Goal: Transaction & Acquisition: Subscribe to service/newsletter

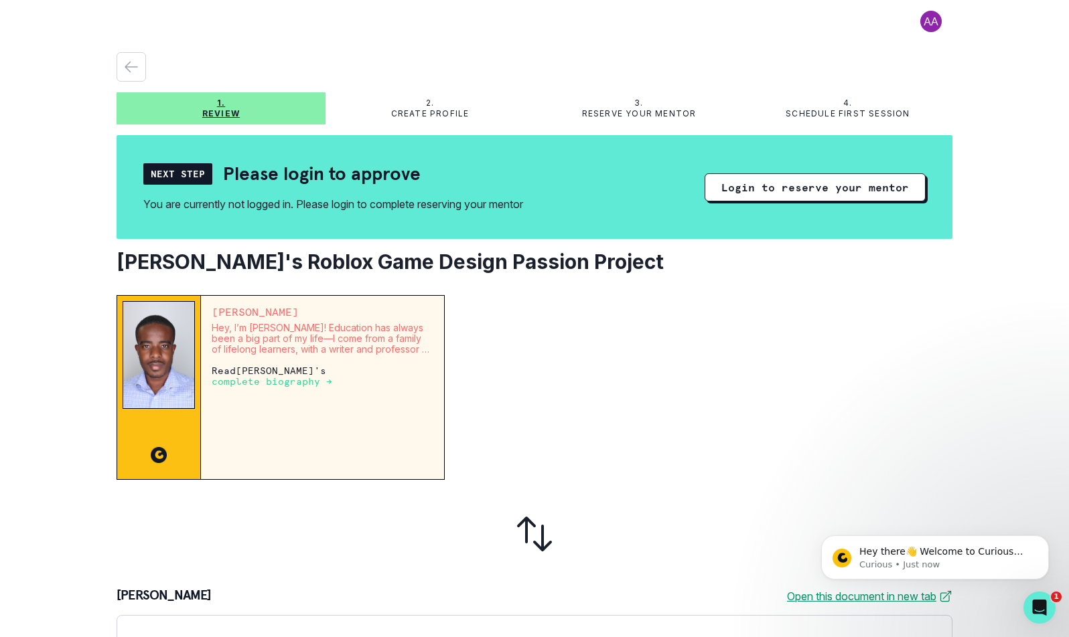
click at [262, 380] on p "complete biography →" at bounding box center [272, 381] width 121 height 11
click at [265, 383] on p "complete biography →" at bounding box center [272, 381] width 121 height 11
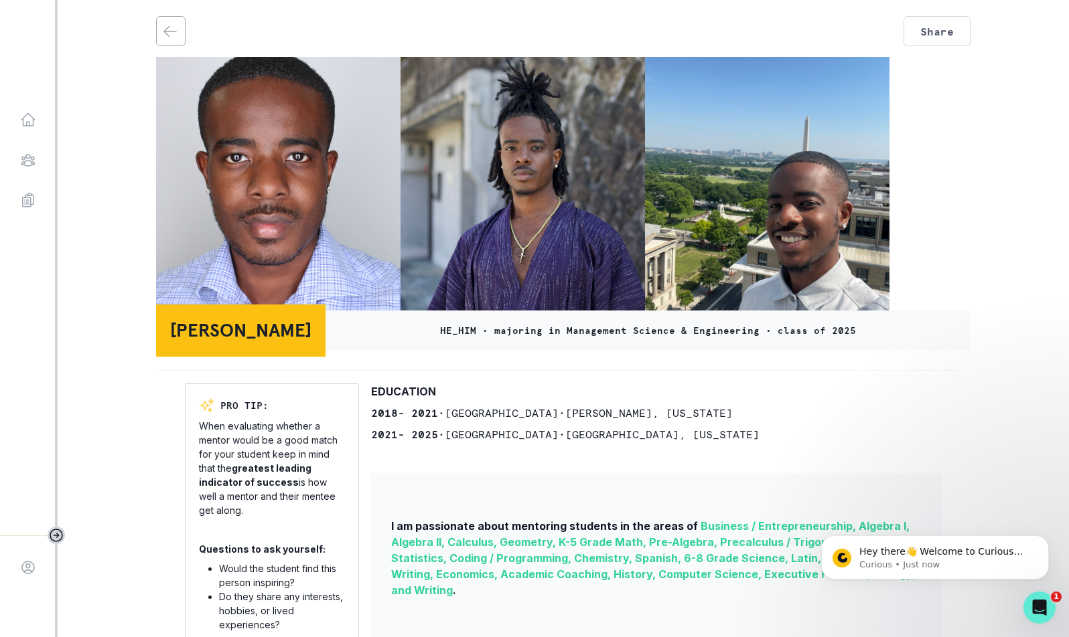
click at [296, 383] on div at bounding box center [556, 371] width 801 height 26
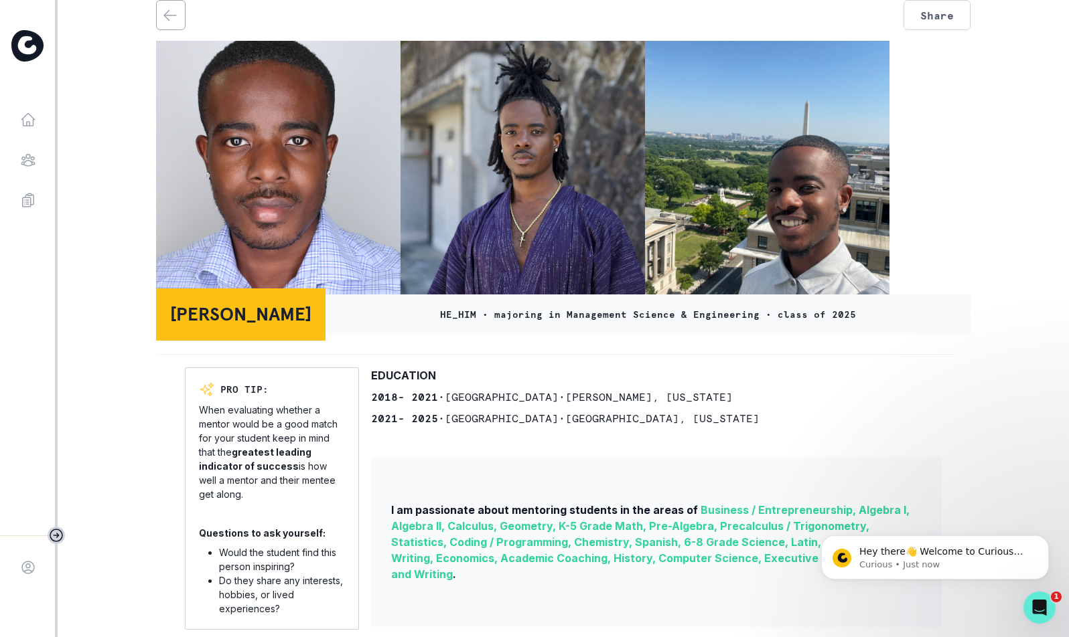
scroll to position [27, 0]
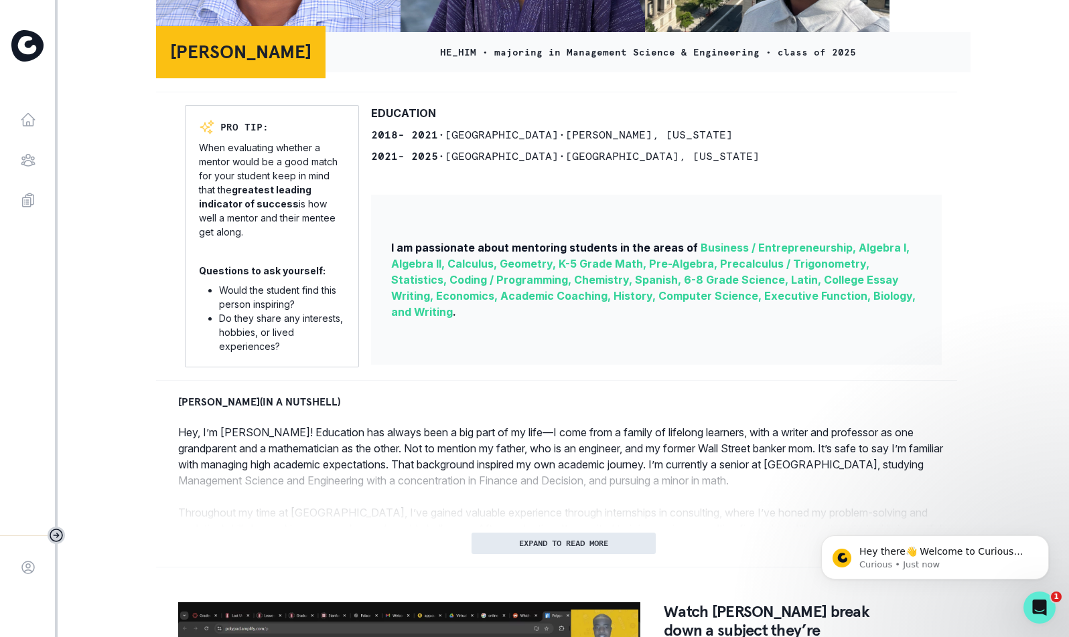
click at [550, 543] on p "EXPAND TO READ MORE" at bounding box center [563, 543] width 89 height 9
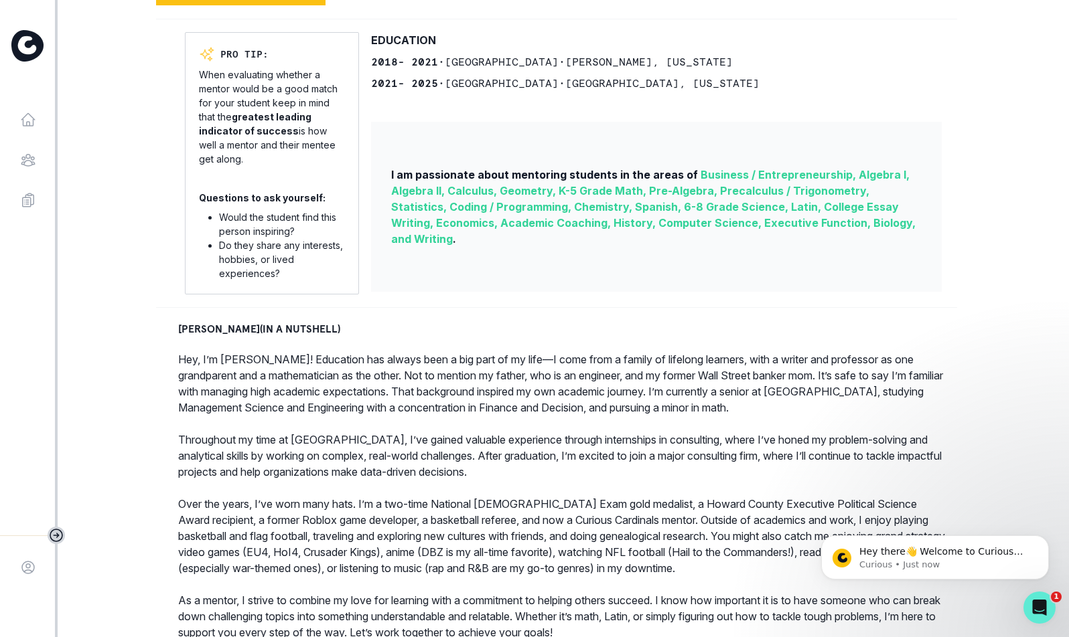
scroll to position [400, 0]
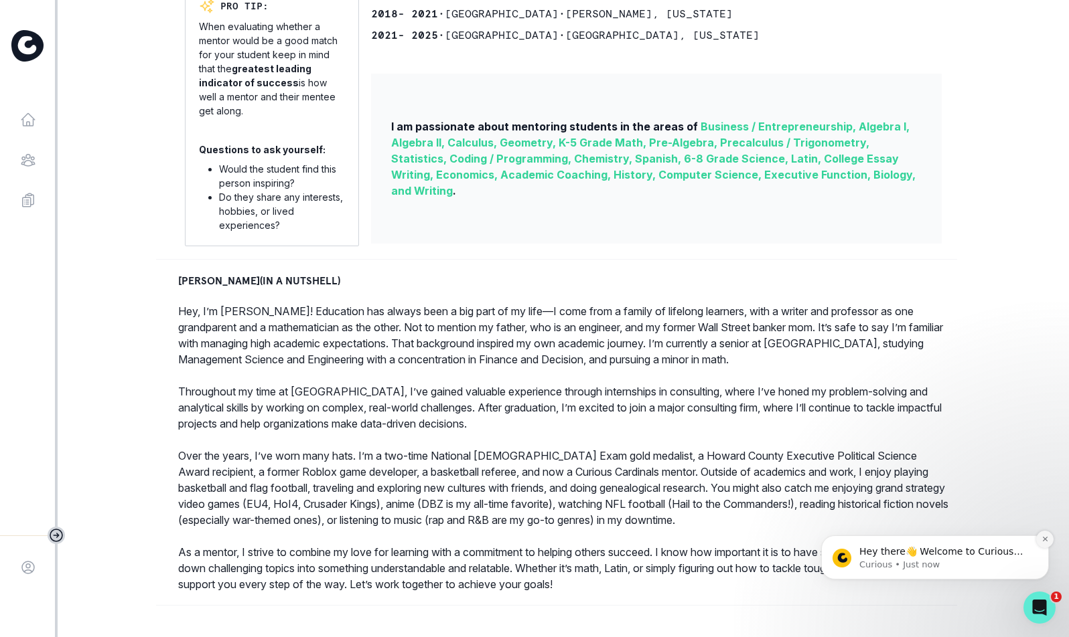
click at [1043, 538] on icon "Dismiss notification" at bounding box center [1044, 539] width 7 height 7
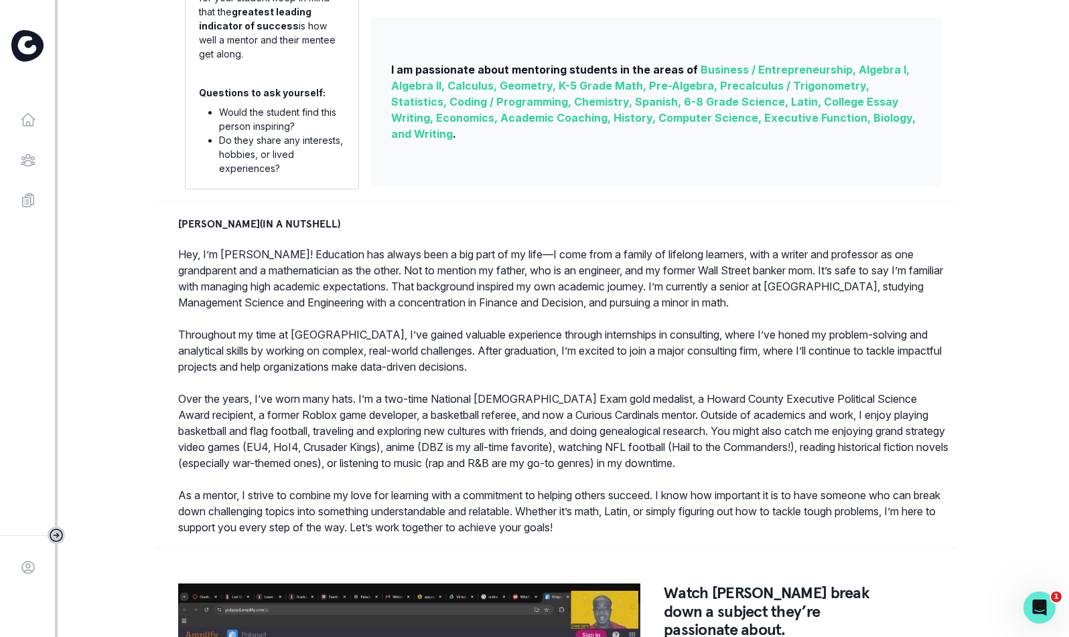
scroll to position [459, 0]
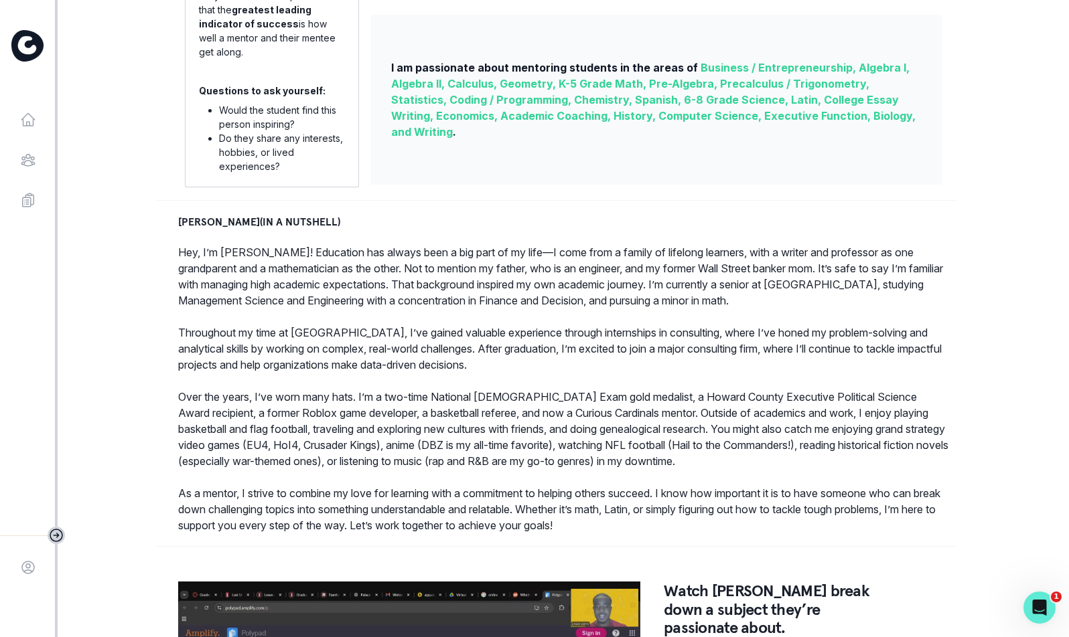
drag, startPoint x: 713, startPoint y: 552, endPoint x: 673, endPoint y: 548, distance: 40.4
click at [673, 548] on div at bounding box center [556, 547] width 801 height 26
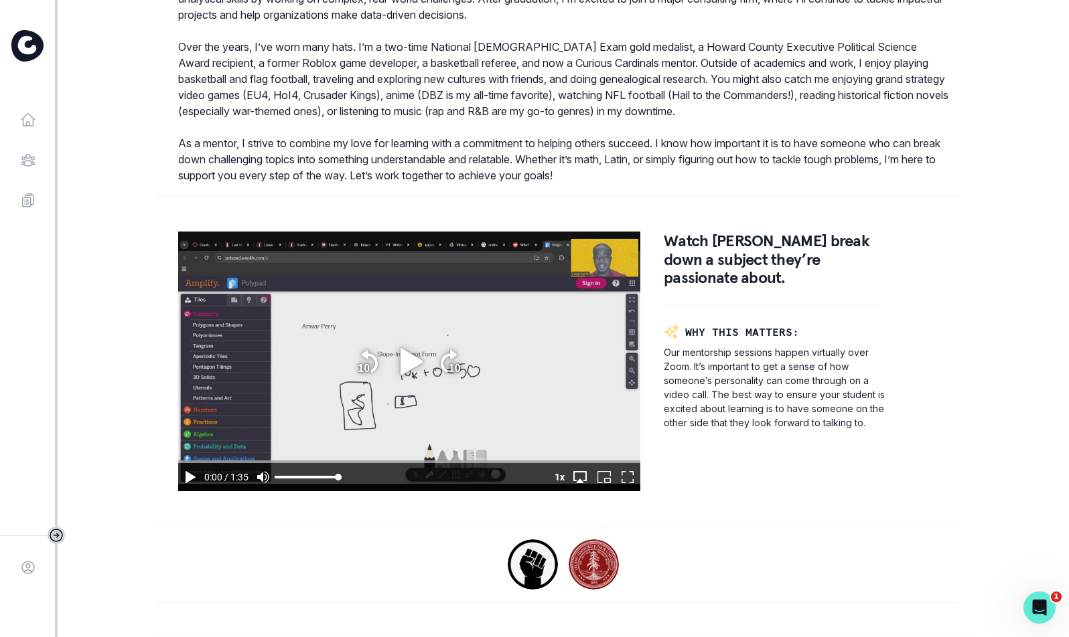
scroll to position [809, 0]
click at [413, 364] on icon "play" at bounding box center [411, 360] width 23 height 27
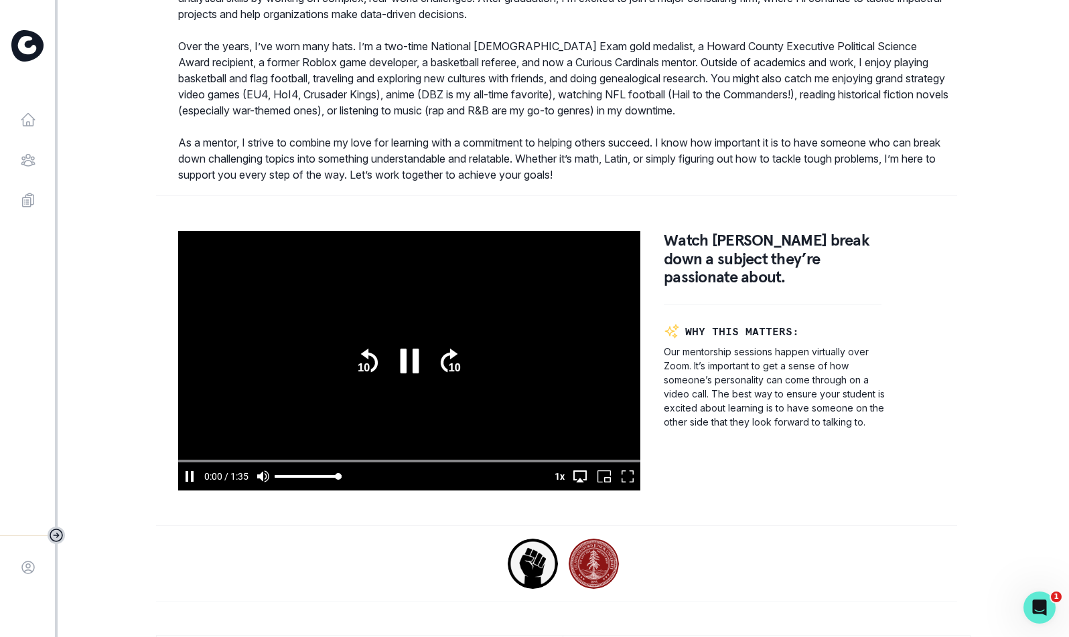
scroll to position [809, 0]
click at [410, 352] on icon "pause" at bounding box center [409, 361] width 37 height 37
type input "18.9662989249747"
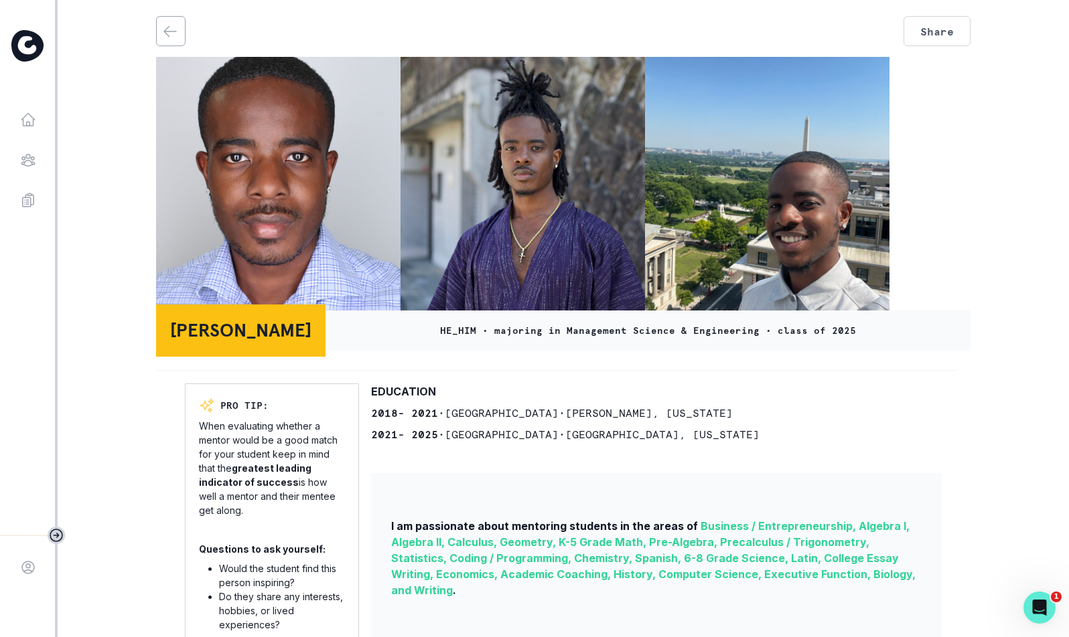
scroll to position [0, 0]
click at [171, 34] on icon "back" at bounding box center [170, 31] width 16 height 16
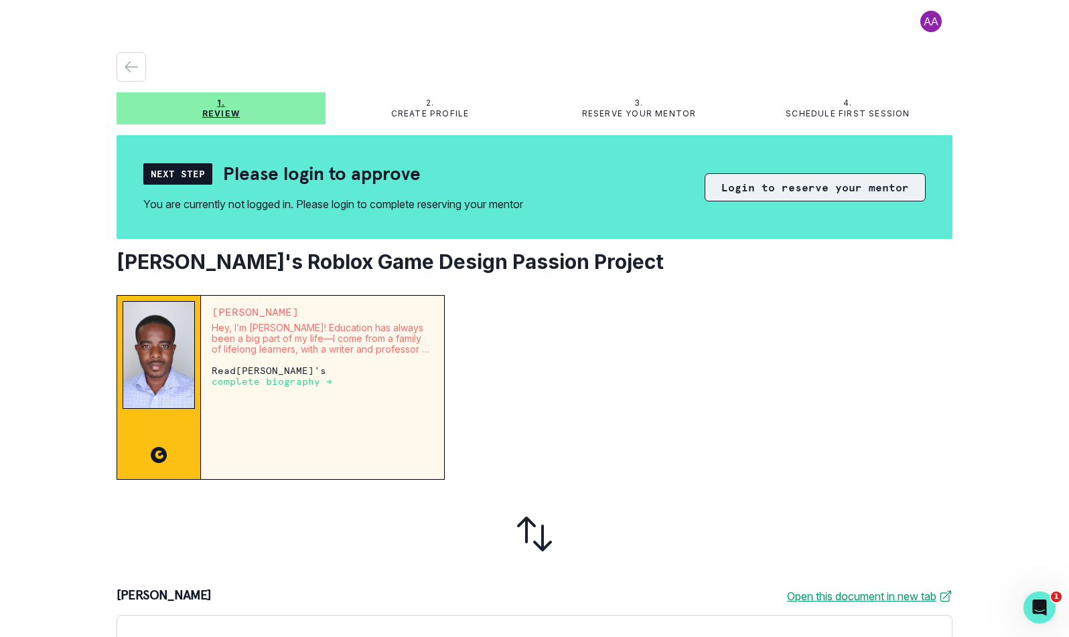
click at [802, 183] on button "Login to reserve your mentor" at bounding box center [814, 187] width 221 height 28
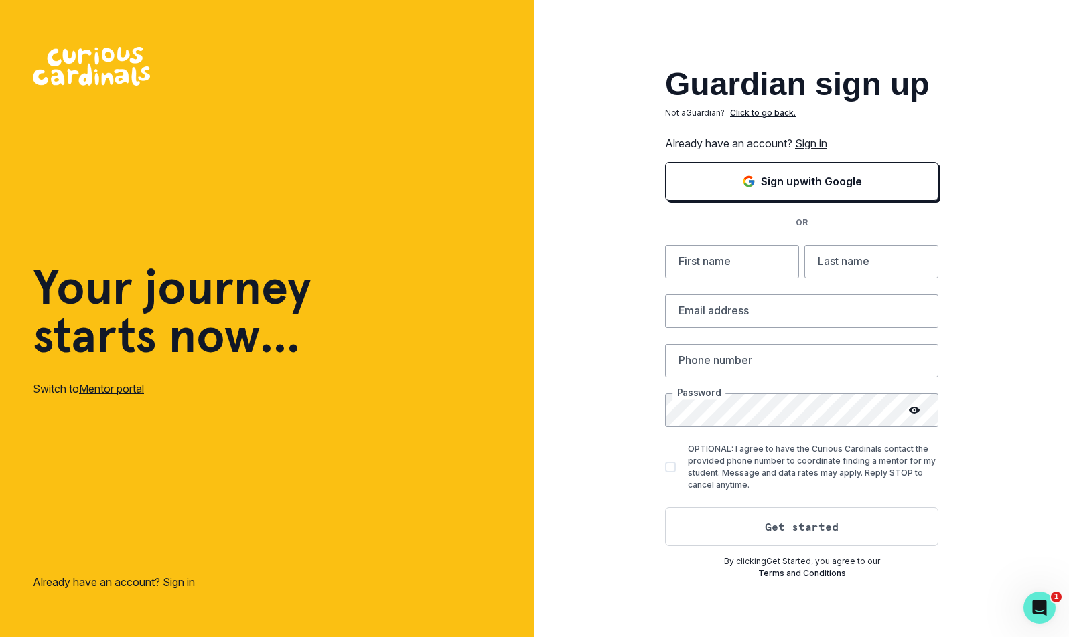
click at [817, 143] on link "Sign in" at bounding box center [811, 143] width 32 height 13
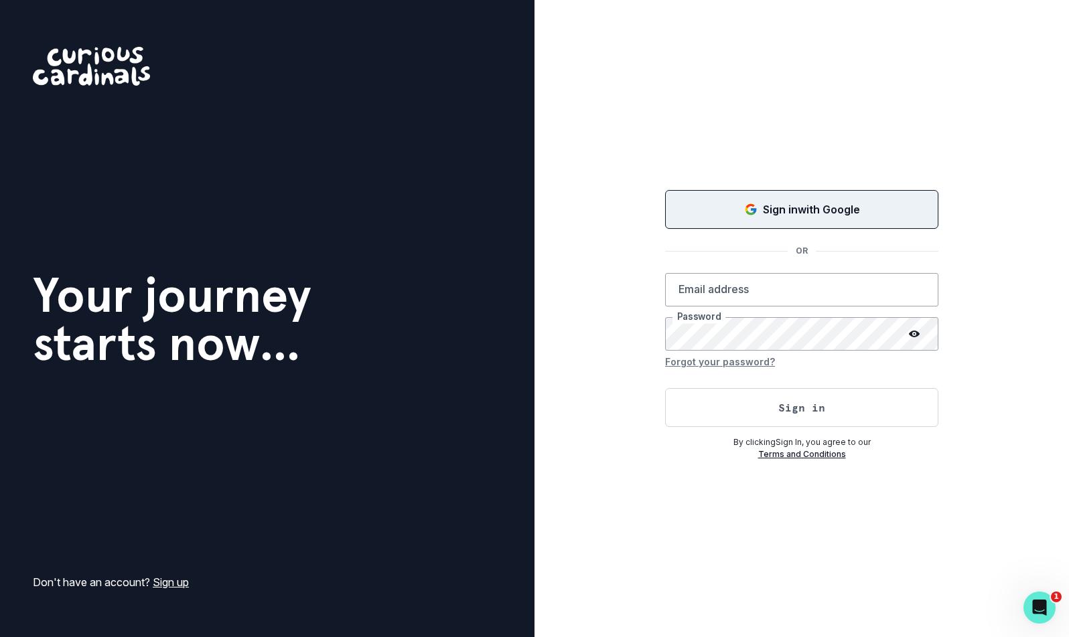
click at [796, 204] on p "Sign in with Google" at bounding box center [811, 210] width 97 height 16
click at [171, 585] on link "Sign up" at bounding box center [171, 582] width 36 height 13
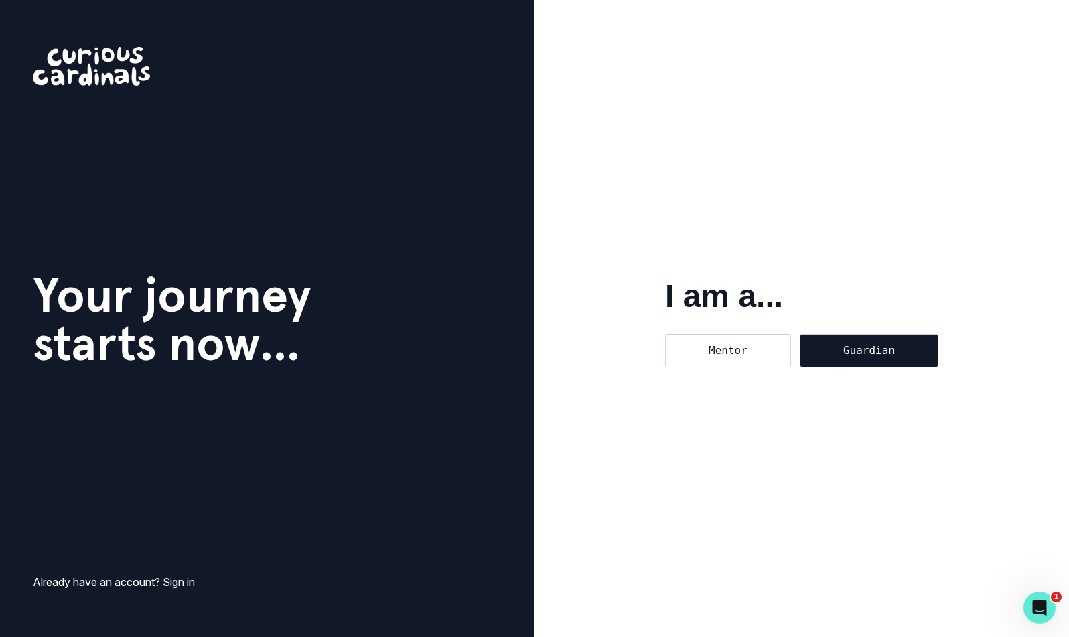
click at [856, 352] on div "Guardian" at bounding box center [868, 350] width 139 height 33
click at [799, 334] on input "Guardian" at bounding box center [799, 333] width 1 height 1
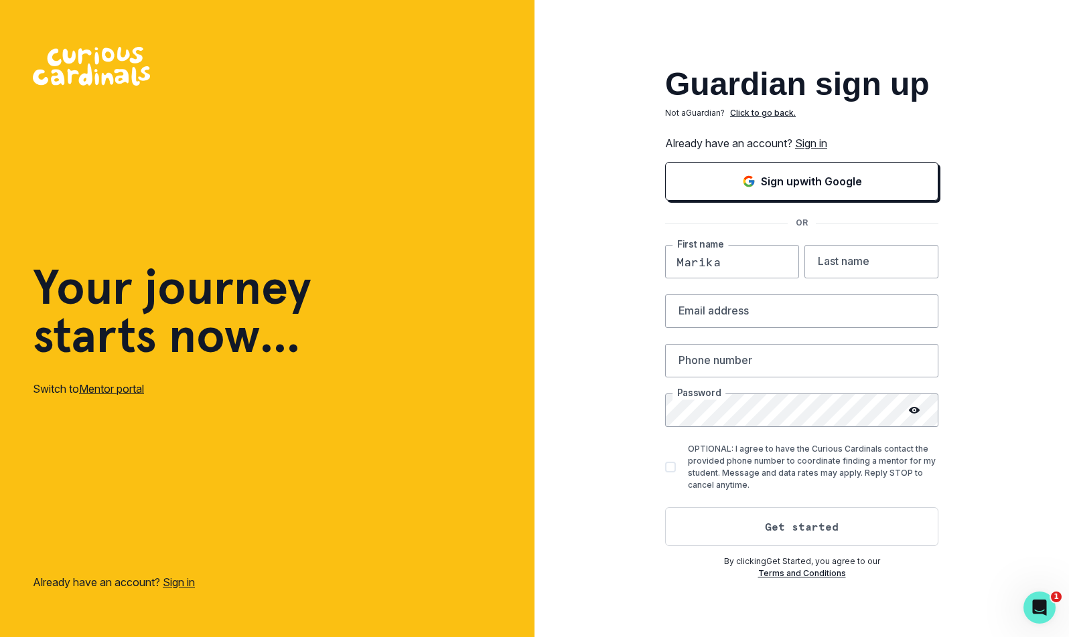
type input "Marika"
type input "a"
type input "Sung"
click at [705, 316] on input "email" at bounding box center [801, 311] width 273 height 33
type input "[EMAIL_ADDRESS][DOMAIN_NAME]"
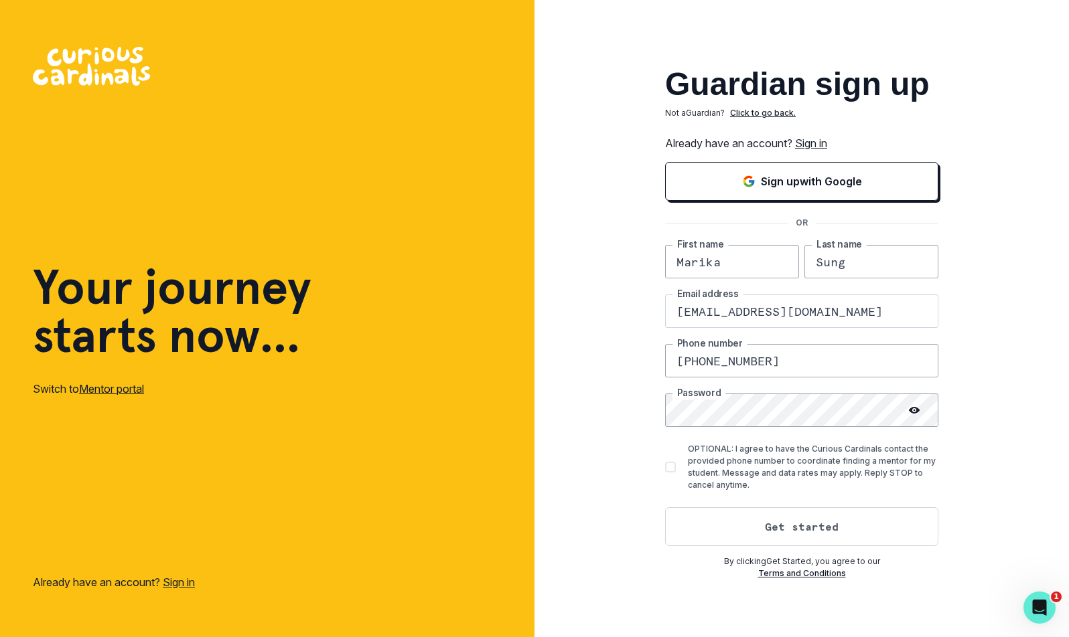
type input "[PHONE_NUMBER]"
click at [919, 479] on p "OPTIONAL: I agree to have the Curious Cardinals contact the provided phone numb…" at bounding box center [813, 467] width 250 height 48
click at [665, 468] on input "OPTIONAL: I agree to have the Curious Cardinals contact the provided phone numb…" at bounding box center [664, 467] width 1 height 1
checkbox input "true"
click at [828, 528] on button "Get started" at bounding box center [801, 527] width 273 height 39
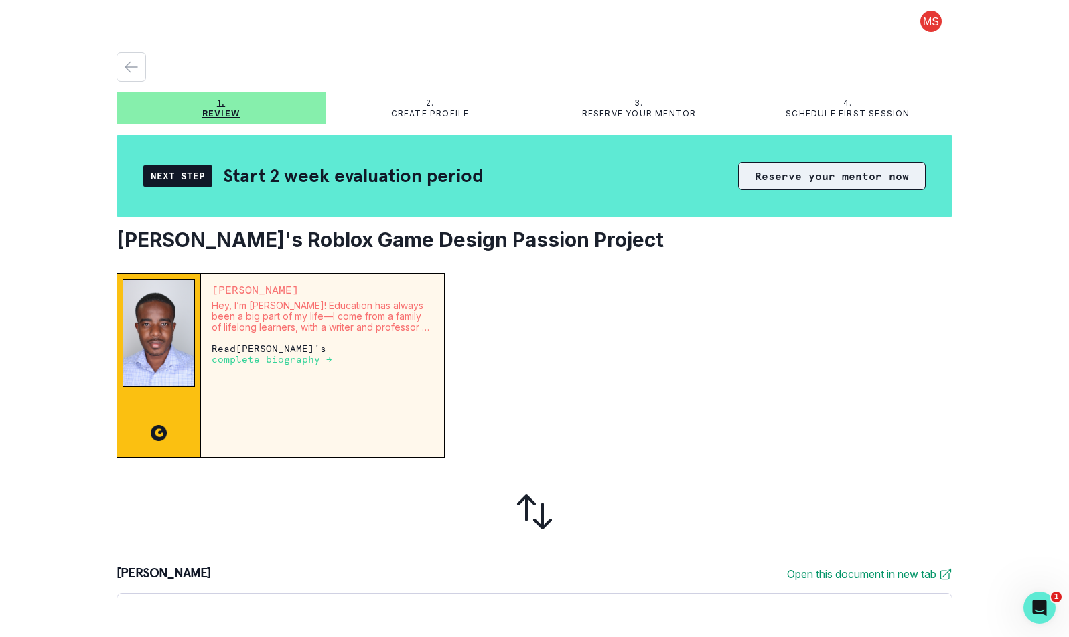
click at [793, 179] on button "Reserve your mentor now" at bounding box center [831, 176] width 187 height 28
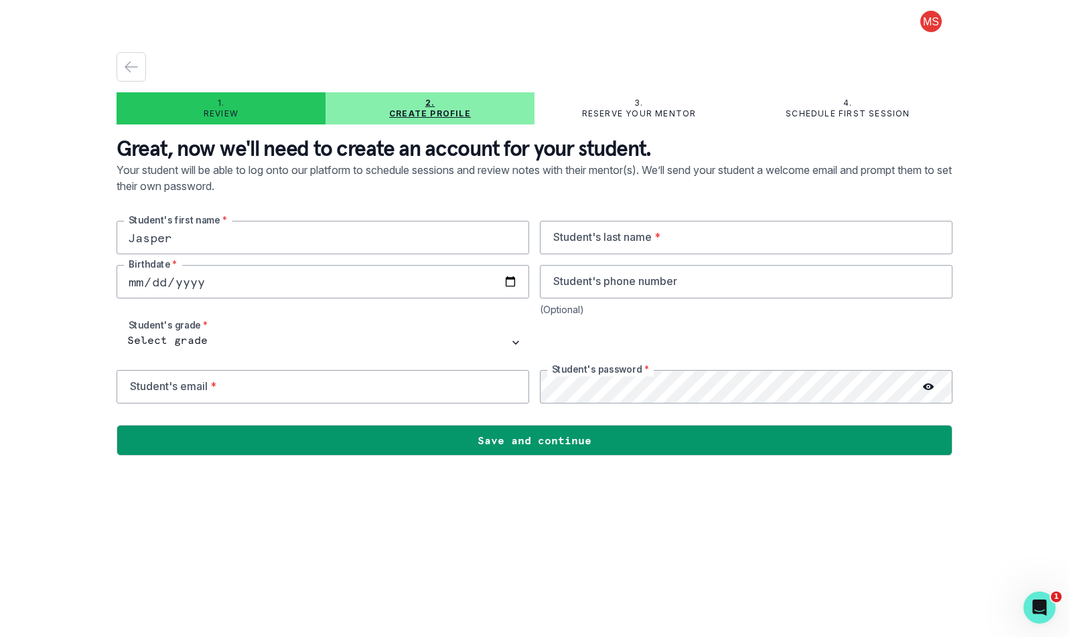
type input "Jasper"
type input "Sung"
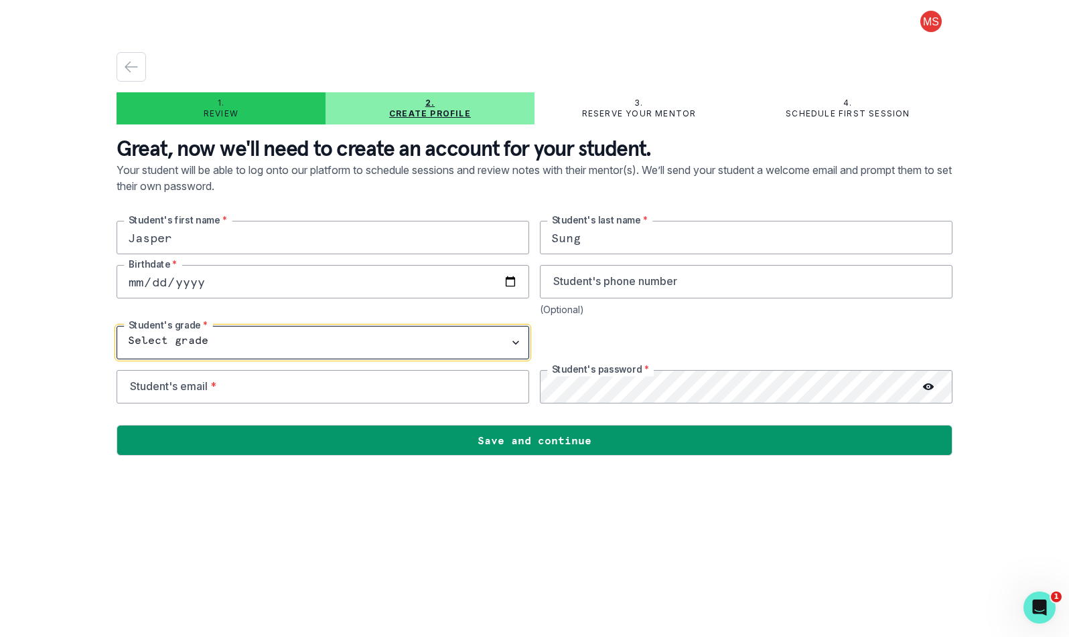
select select "4th Grade"
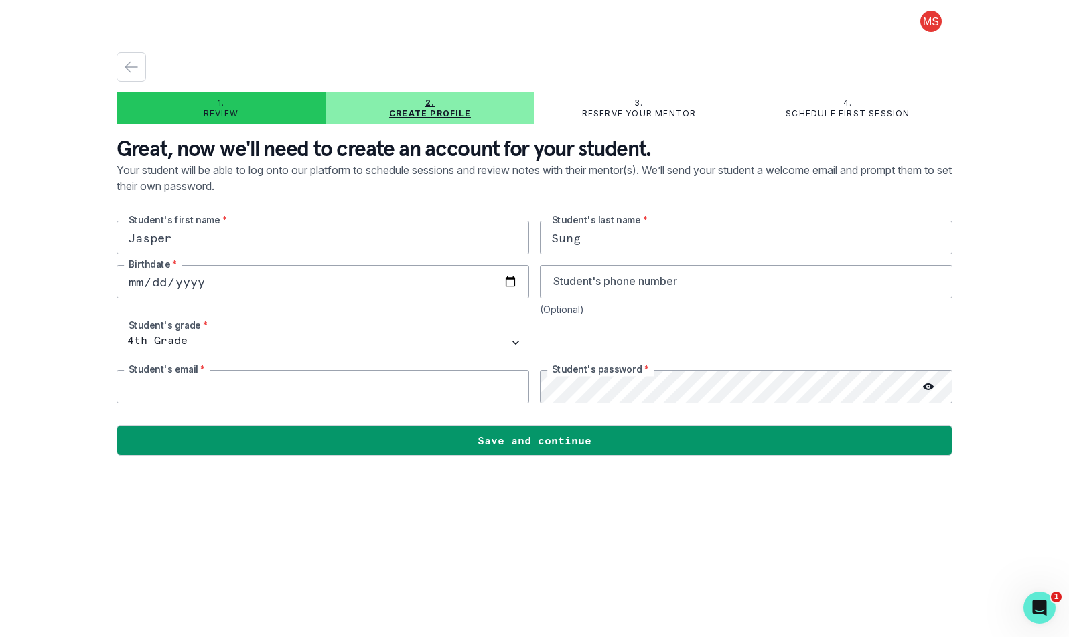
click at [258, 398] on input "email" at bounding box center [323, 386] width 412 height 33
click at [327, 388] on input "email" at bounding box center [323, 386] width 412 height 33
type input "J"
type input "j"
paste input "[EMAIL_ADDRESS][DOMAIN_NAME]"
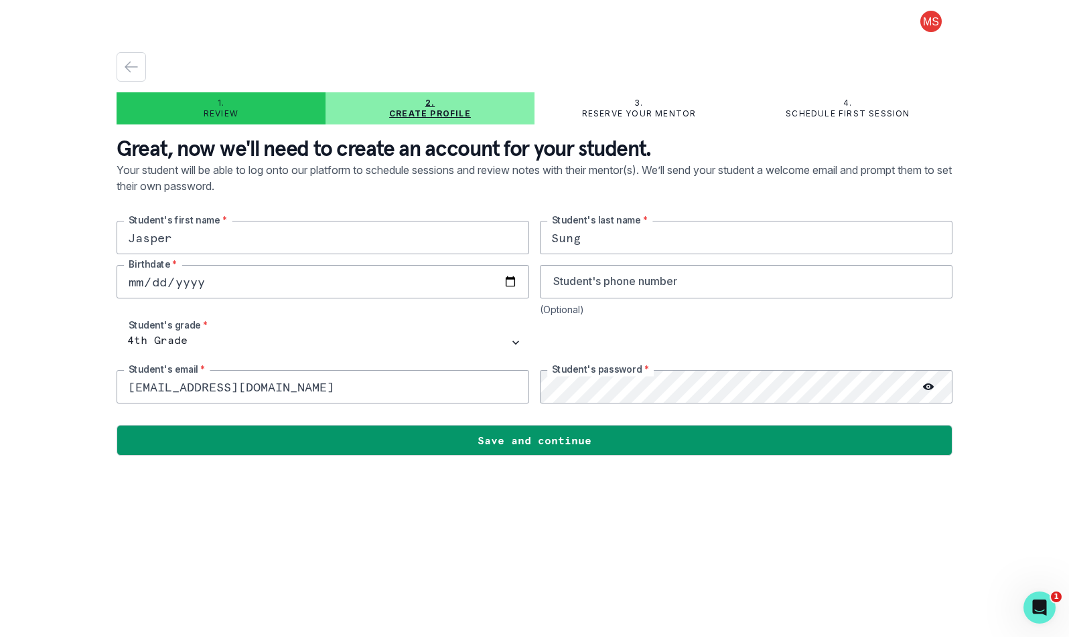
type input "[EMAIL_ADDRESS][DOMAIN_NAME]"
click at [929, 386] on icon at bounding box center [928, 387] width 11 height 11
click at [927, 388] on icon at bounding box center [928, 386] width 10 height 9
click at [550, 410] on div at bounding box center [535, 414] width 836 height 21
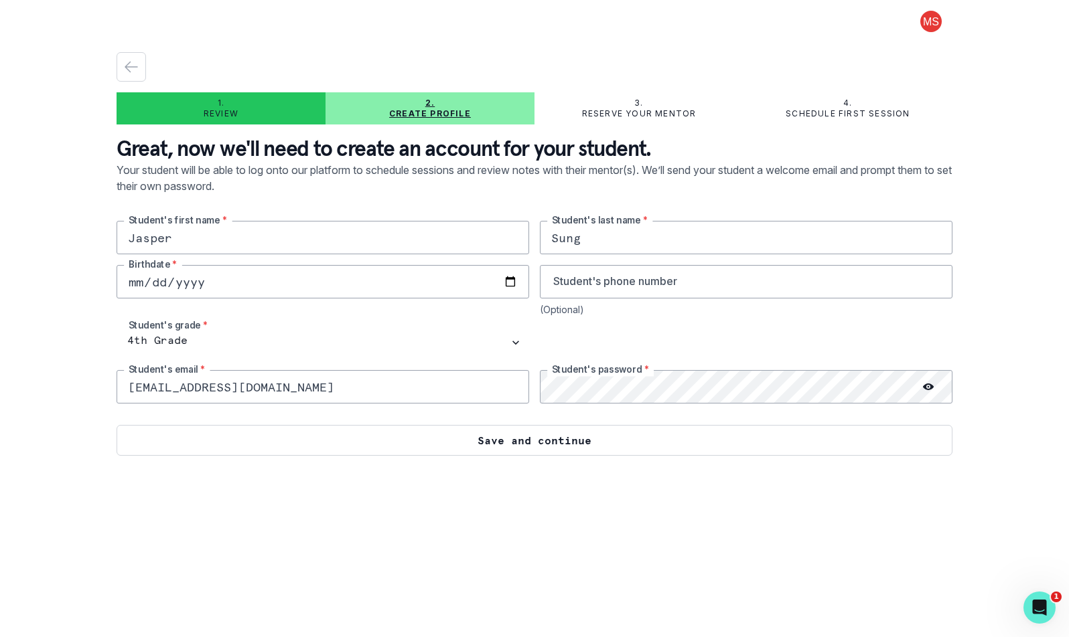
click at [527, 441] on button "Save and continue" at bounding box center [535, 440] width 836 height 31
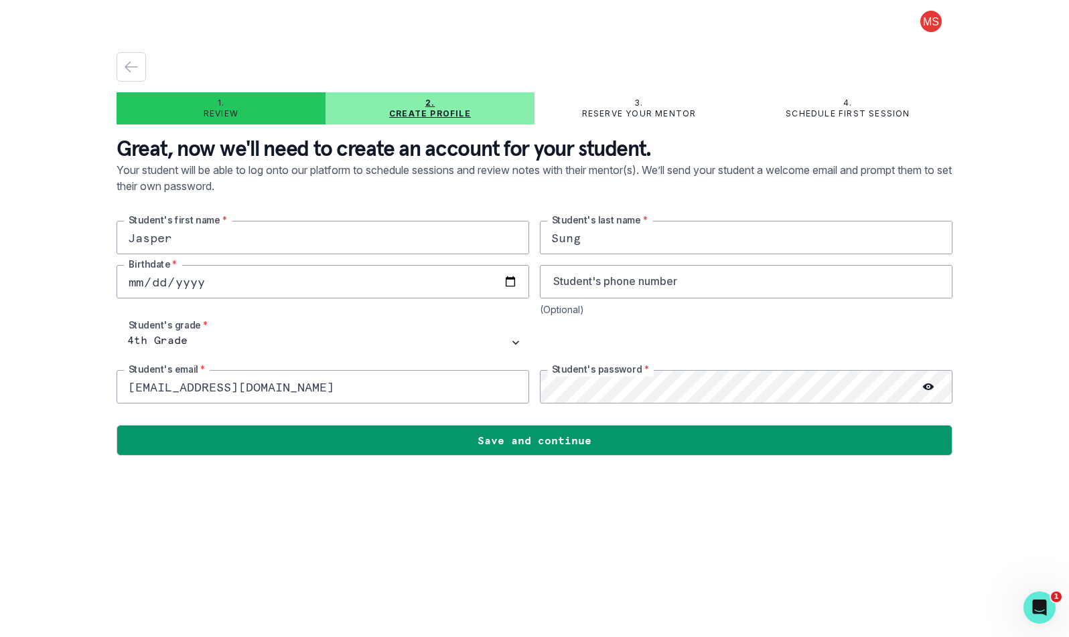
click at [137, 286] on input "[DATE]" at bounding box center [323, 281] width 412 height 33
type input "[DATE]"
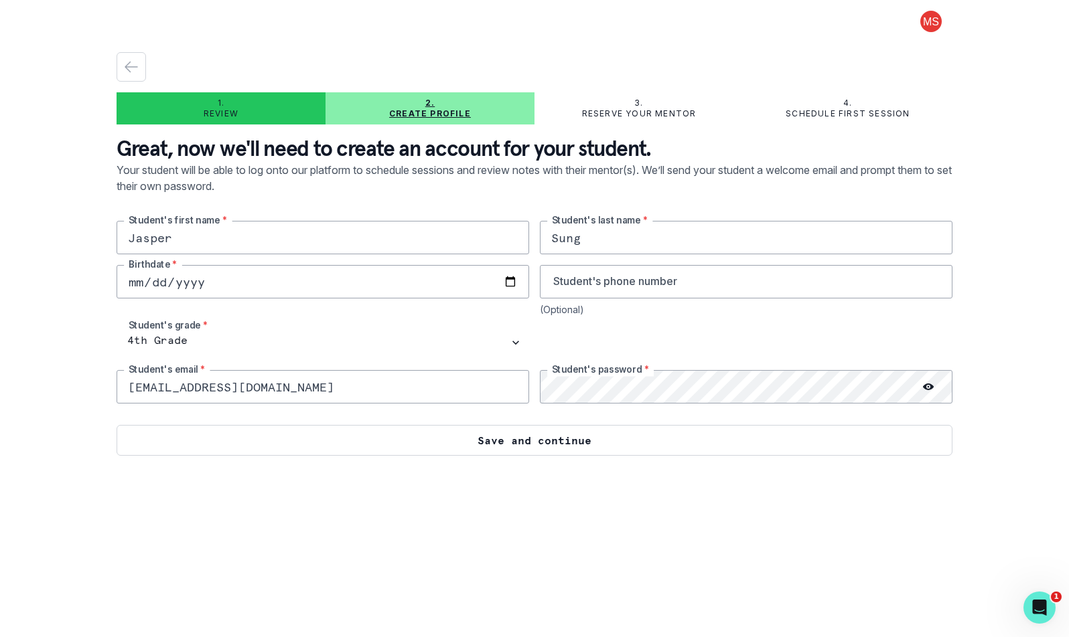
click at [498, 445] on button "Save and continue" at bounding box center [535, 440] width 836 height 31
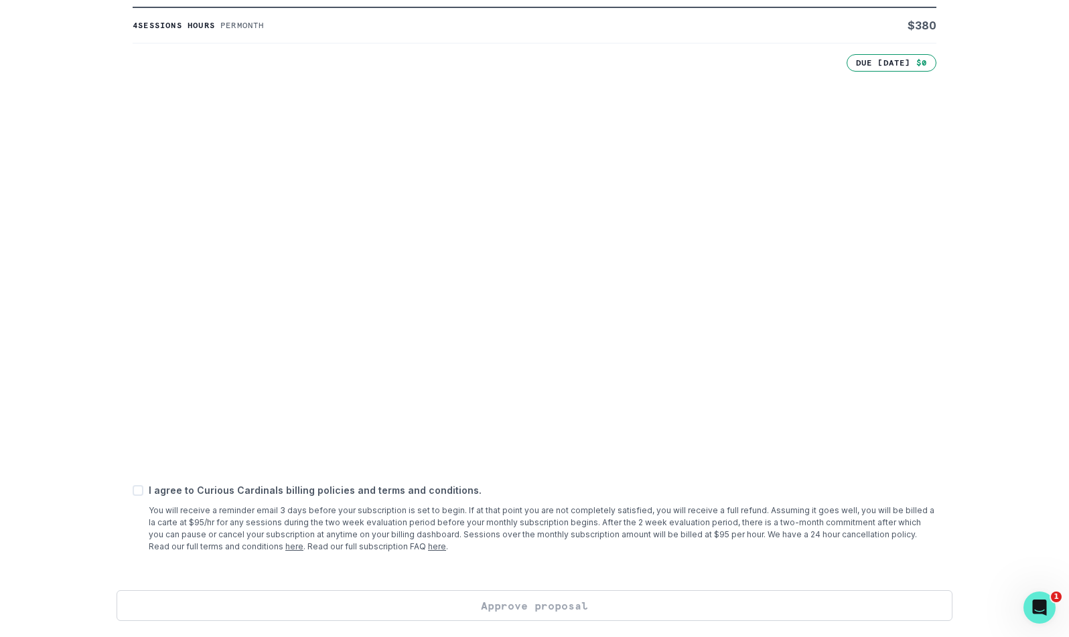
scroll to position [362, 0]
click at [138, 493] on span at bounding box center [138, 490] width 11 height 11
click at [133, 491] on input "checkbox" at bounding box center [132, 490] width 1 height 1
checkbox input "true"
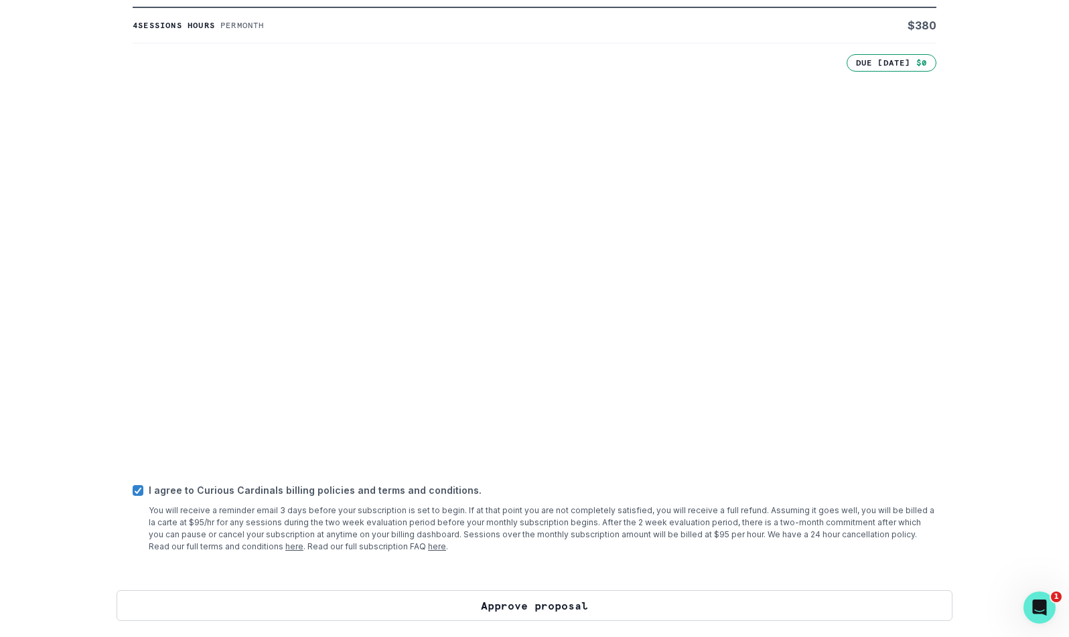
click at [547, 607] on button "Approve proposal" at bounding box center [535, 606] width 836 height 31
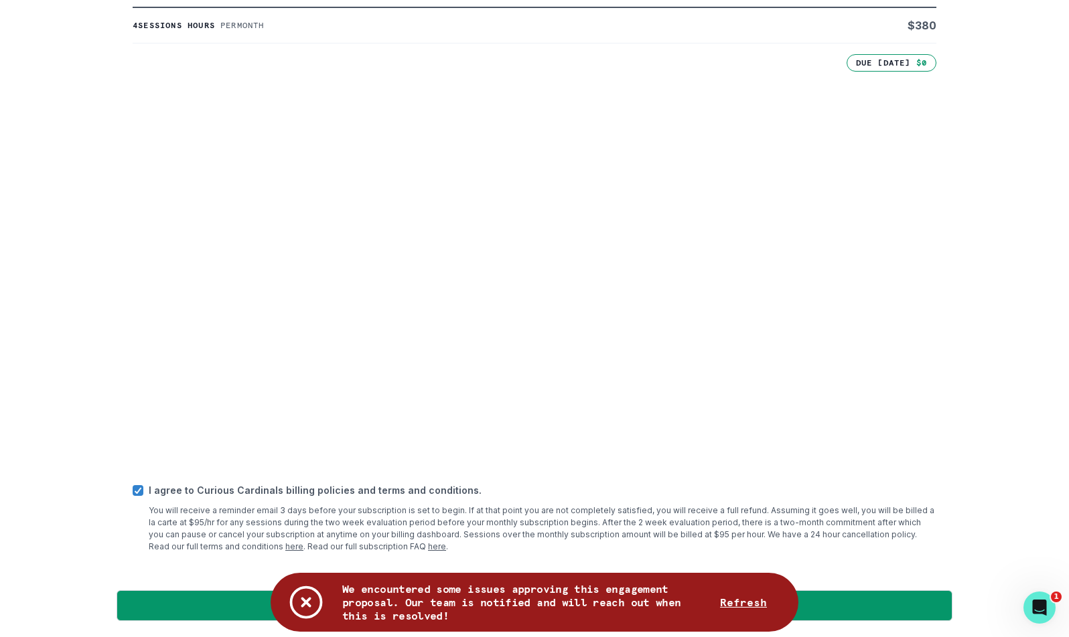
click at [741, 521] on p "You will receive a reminder email 3 days before your subscription is set to beg…" at bounding box center [542, 529] width 787 height 48
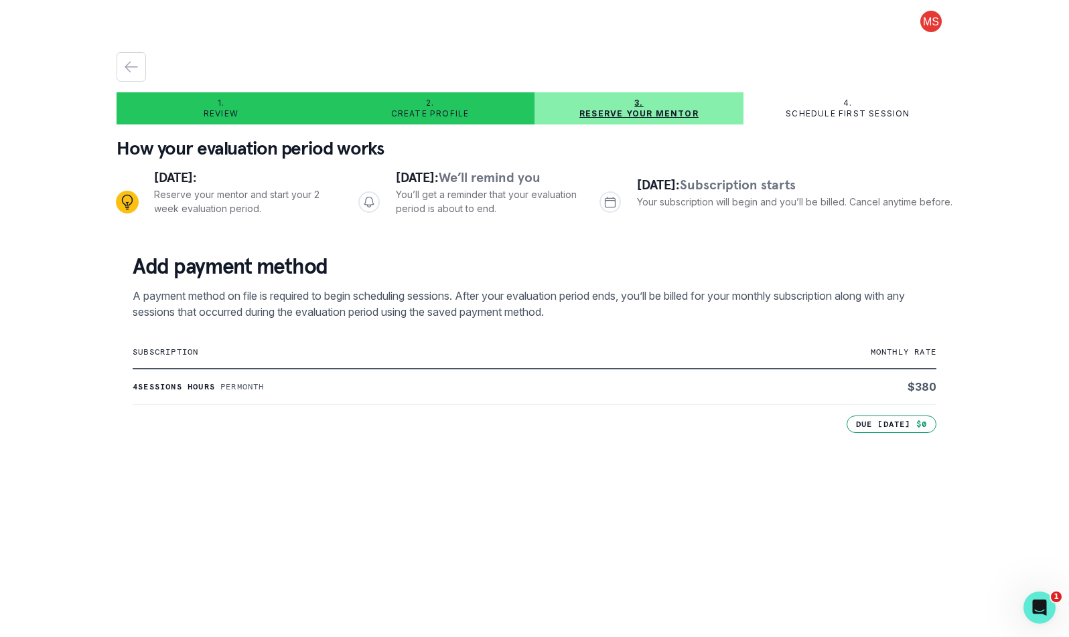
click at [842, 110] on p "Schedule first session" at bounding box center [847, 113] width 124 height 11
click at [438, 108] on p "Create profile" at bounding box center [430, 113] width 78 height 11
click at [653, 108] on div "3. Reserve your mentor" at bounding box center [638, 108] width 209 height 21
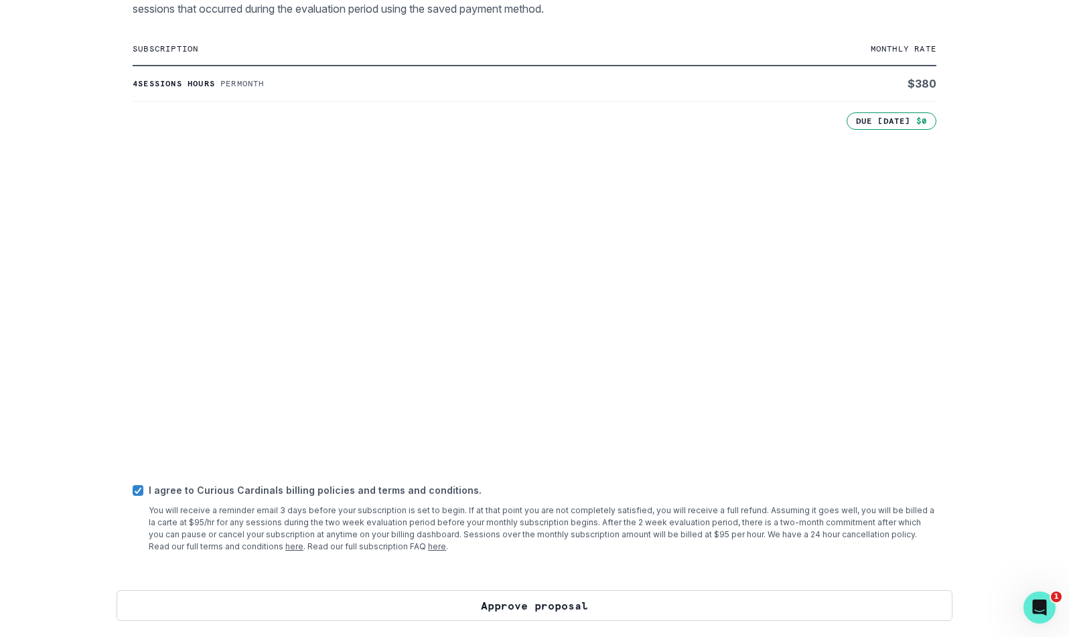
scroll to position [303, 0]
click at [512, 605] on button "Approve proposal" at bounding box center [535, 606] width 836 height 31
click at [521, 609] on button "Approve proposal" at bounding box center [535, 606] width 836 height 31
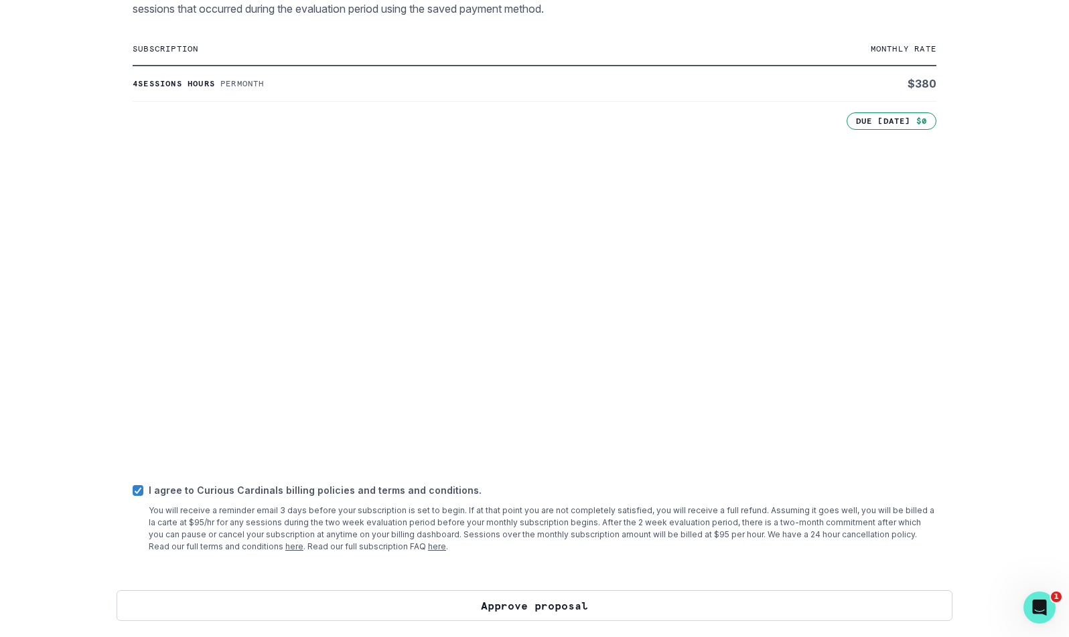
click at [556, 606] on button "Approve proposal" at bounding box center [535, 606] width 836 height 31
click at [557, 601] on button "Approve proposal" at bounding box center [535, 606] width 836 height 31
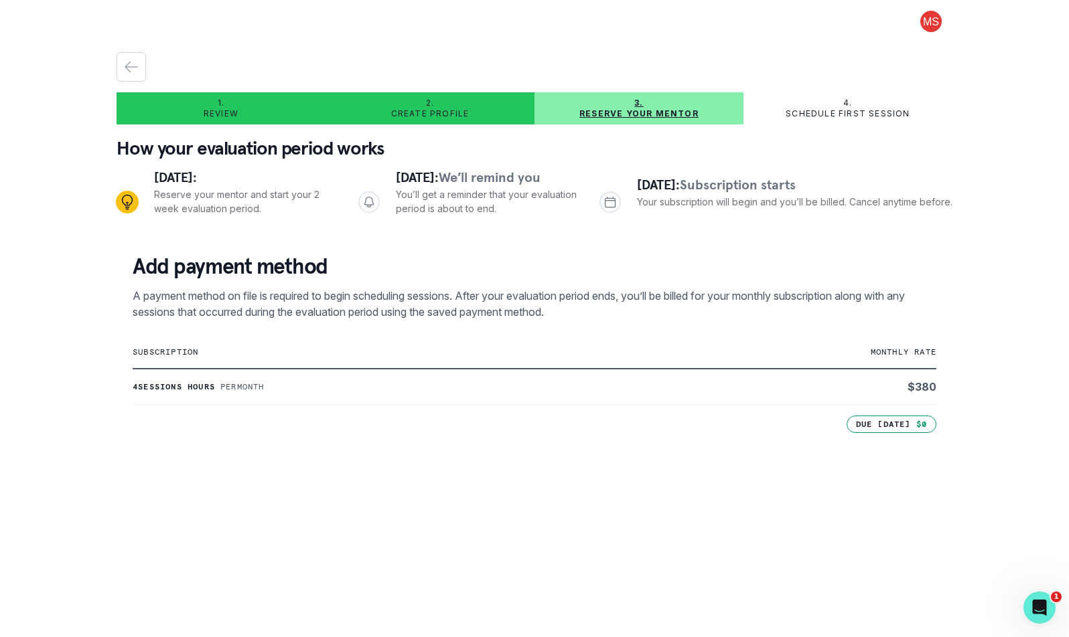
scroll to position [0, 0]
click at [136, 68] on icon "button" at bounding box center [131, 67] width 16 height 16
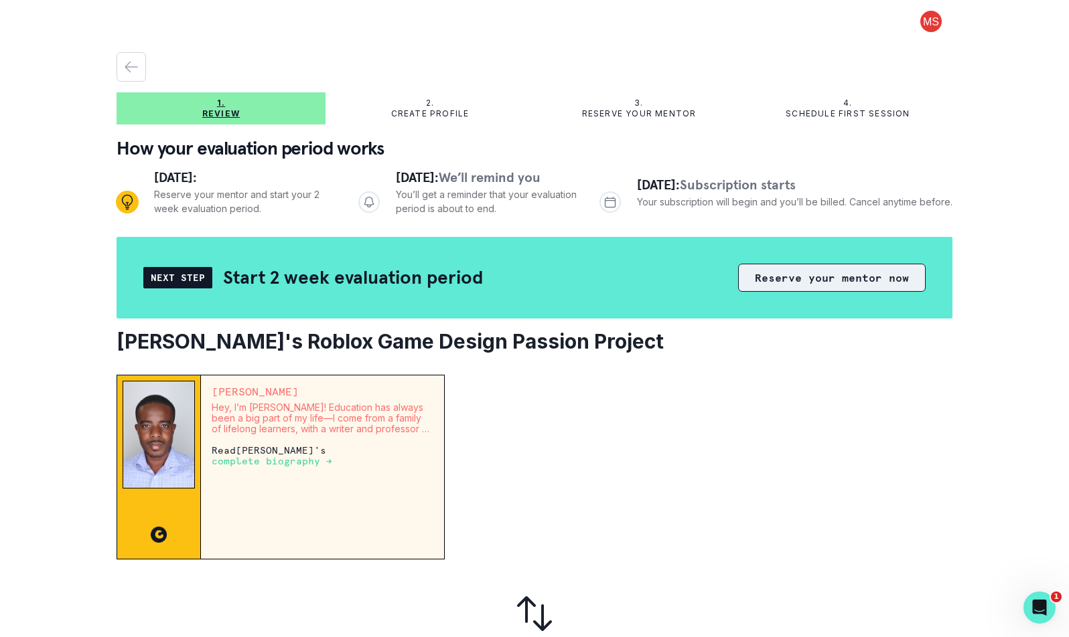
click at [826, 274] on button "Reserve your mentor now" at bounding box center [831, 278] width 187 height 28
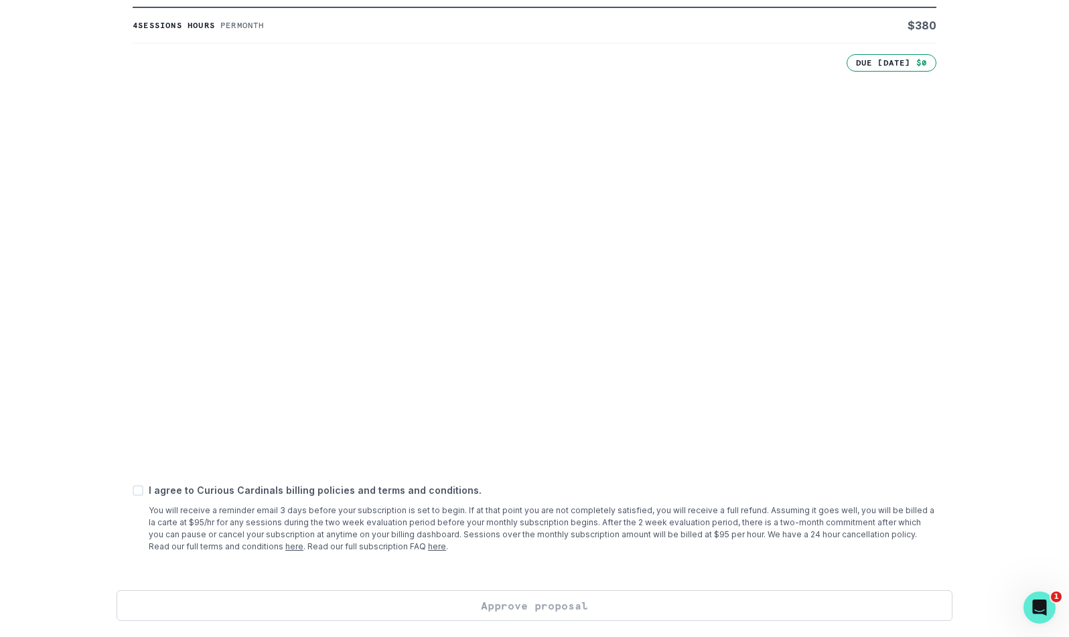
scroll to position [362, 0]
click at [139, 495] on span at bounding box center [138, 490] width 11 height 11
click at [133, 491] on input "checkbox" at bounding box center [132, 490] width 1 height 1
checkbox input "true"
click at [511, 607] on button "Approve proposal" at bounding box center [535, 606] width 836 height 31
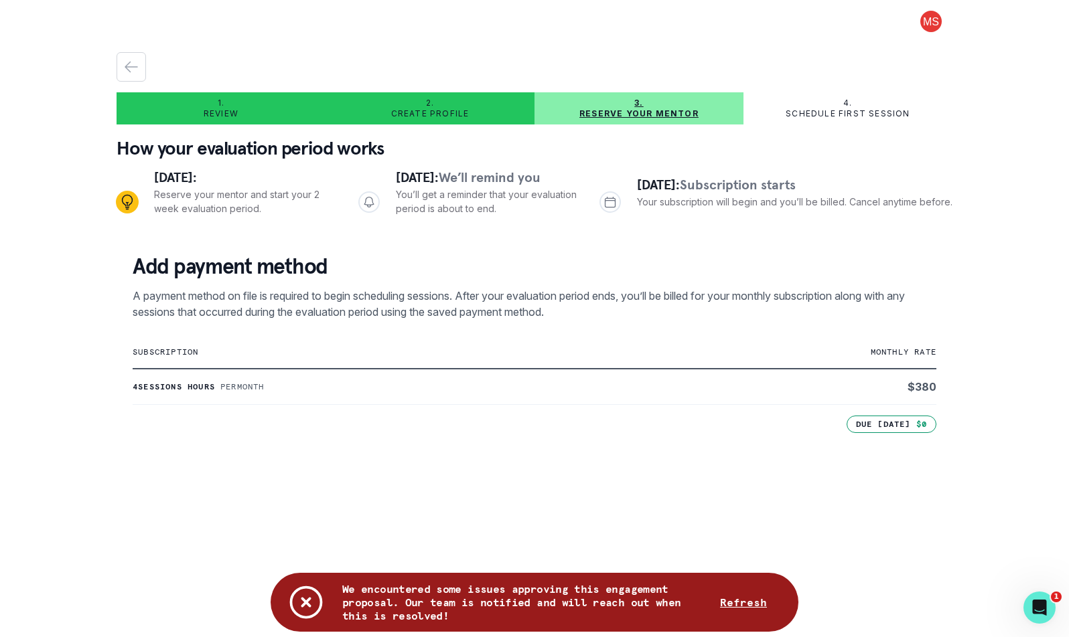
scroll to position [0, 0]
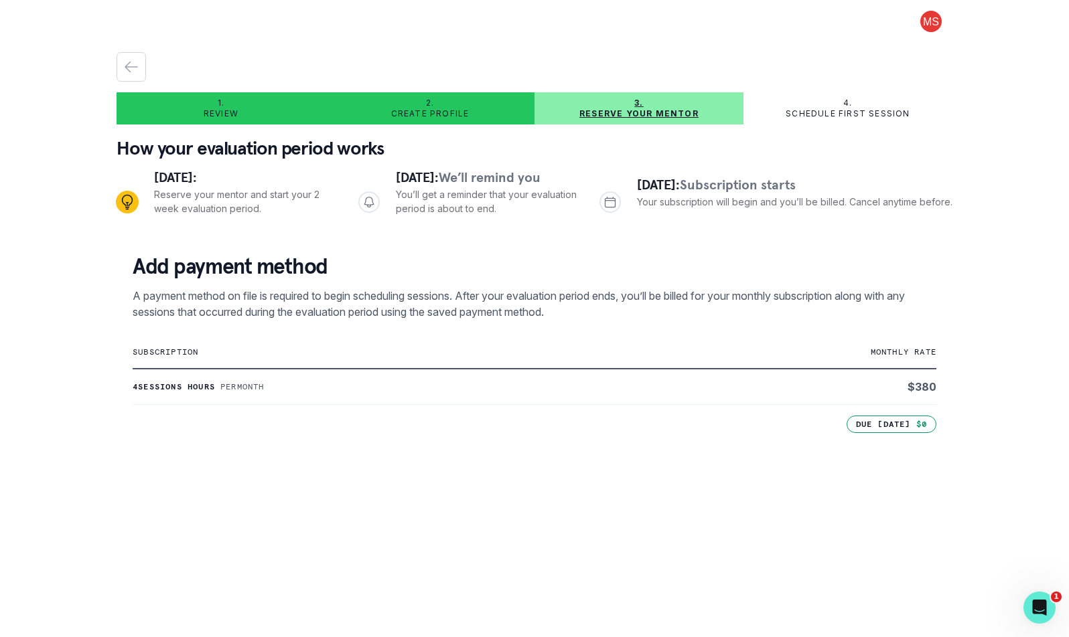
click at [929, 23] on span at bounding box center [930, 21] width 43 height 21
click at [949, 58] on button "Log out" at bounding box center [984, 56] width 149 height 24
click at [929, 20] on span at bounding box center [930, 21] width 43 height 21
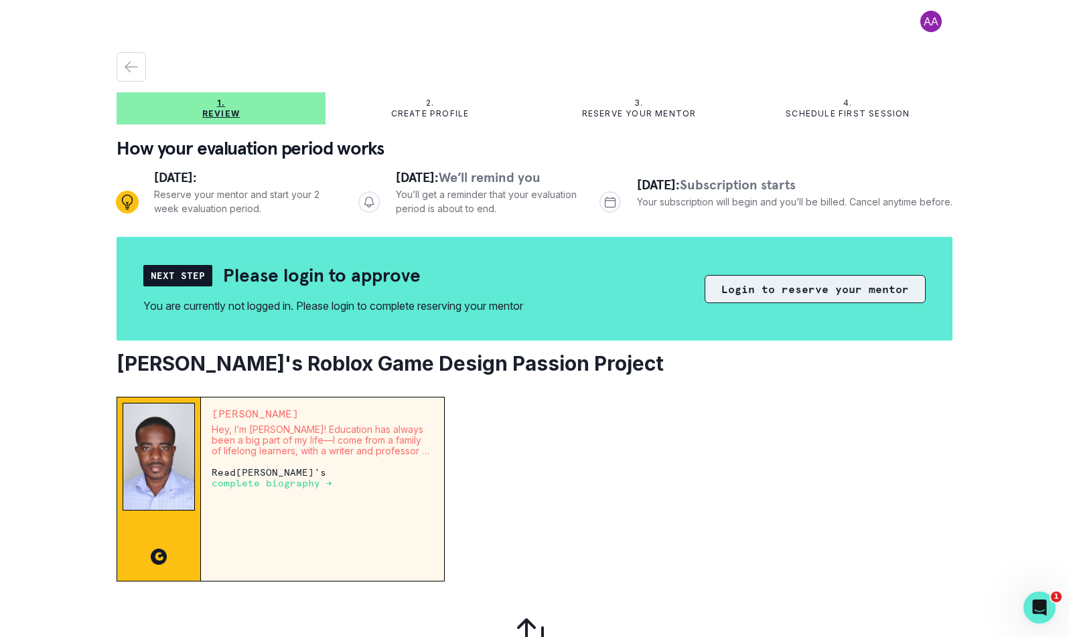
click at [805, 288] on button "Login to reserve your mentor" at bounding box center [814, 289] width 221 height 28
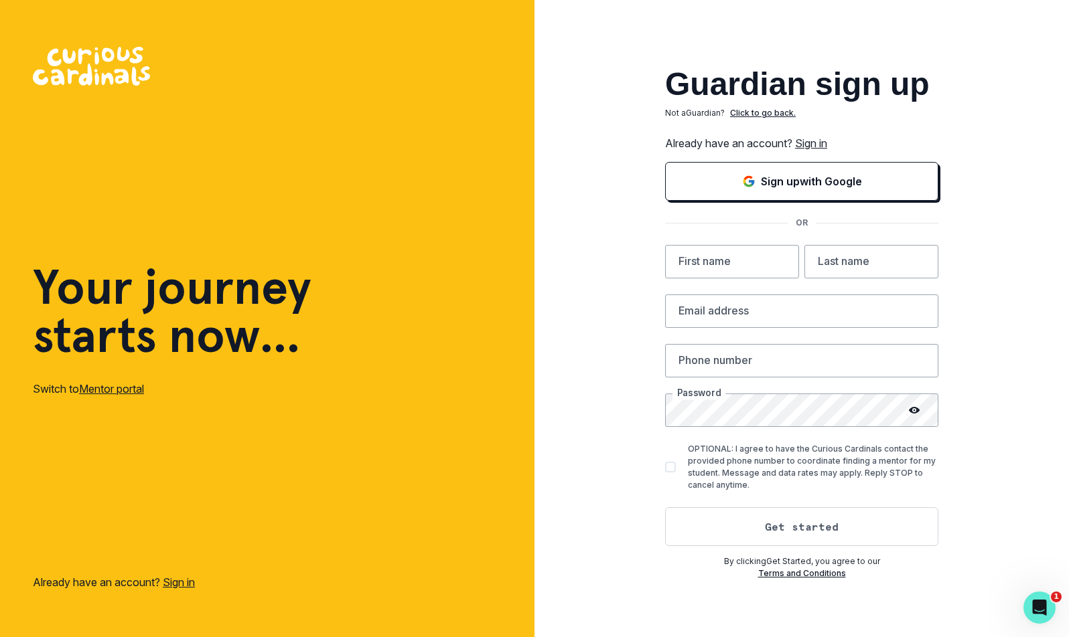
click at [801, 143] on link "Sign in" at bounding box center [811, 143] width 32 height 13
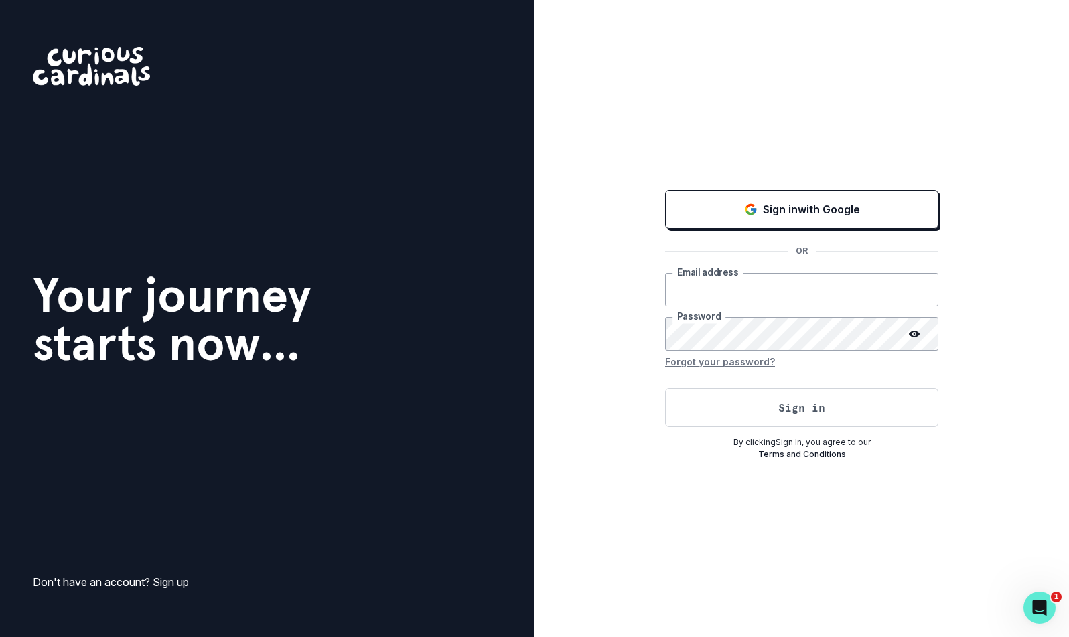
type input "[EMAIL_ADDRESS][DOMAIN_NAME]"
click at [818, 398] on button "Sign in" at bounding box center [801, 407] width 273 height 39
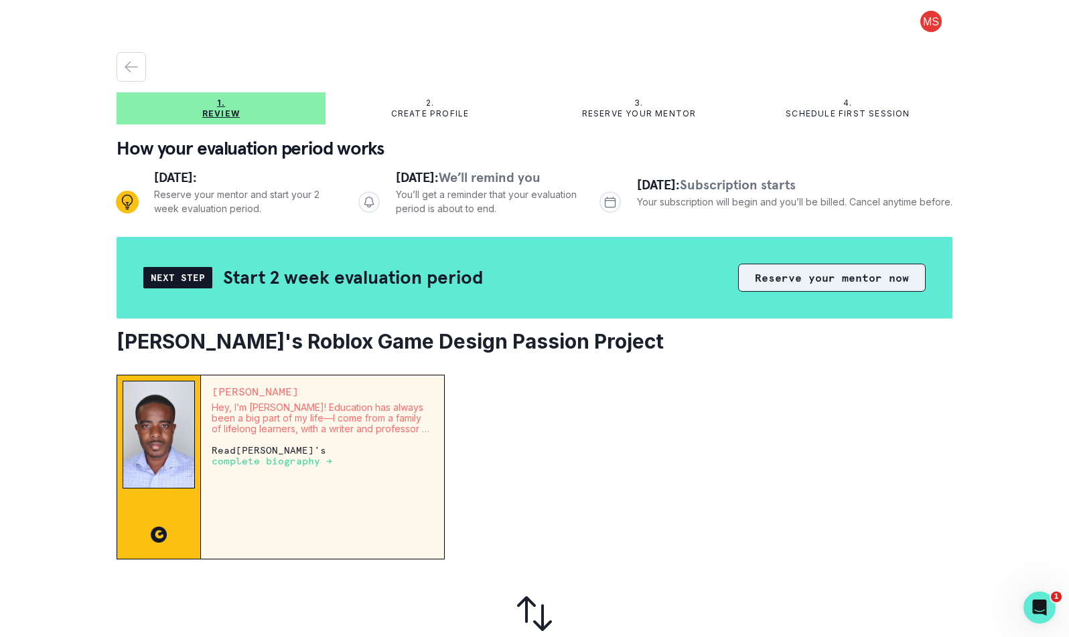
click at [820, 276] on button "Reserve your mentor now" at bounding box center [831, 278] width 187 height 28
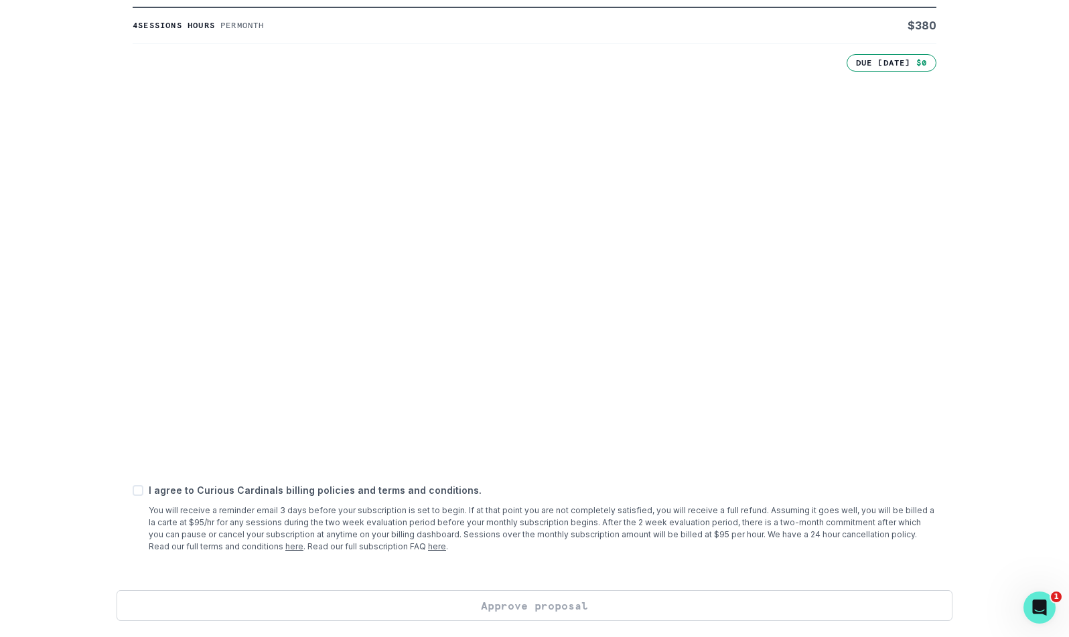
click at [137, 495] on span at bounding box center [138, 490] width 11 height 11
click at [133, 491] on input "checkbox" at bounding box center [132, 490] width 1 height 1
checkbox input "true"
click at [516, 608] on button "Approve proposal" at bounding box center [535, 606] width 836 height 31
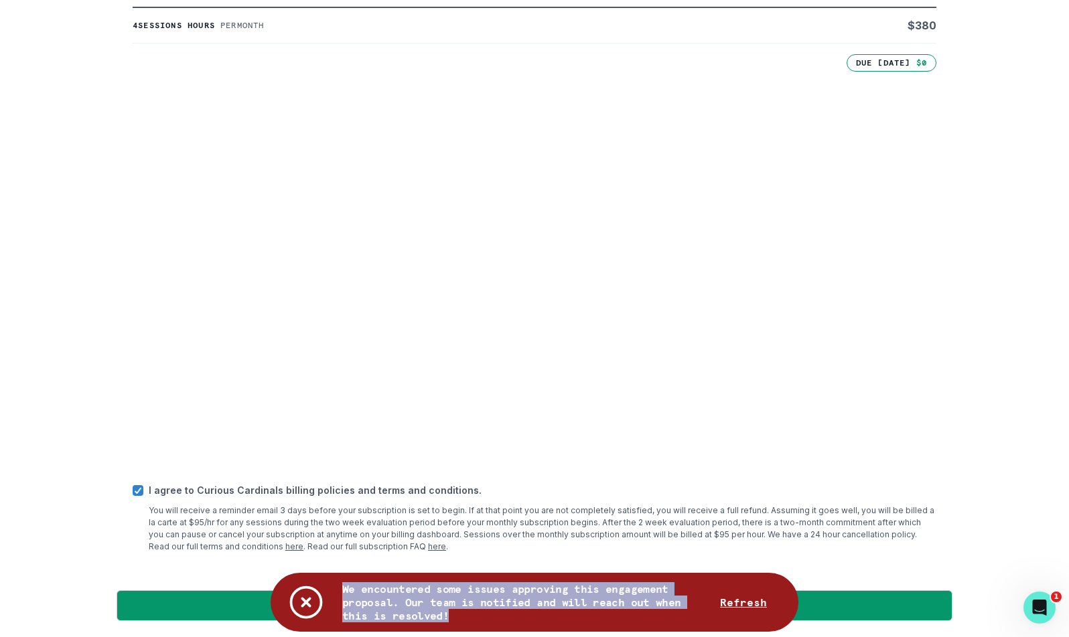
drag, startPoint x: 341, startPoint y: 589, endPoint x: 482, endPoint y: 612, distance: 143.2
click at [481, 612] on div "We encountered some issues approving this engagement proposal. Our team is noti…" at bounding box center [534, 602] width 528 height 59
copy p "We encountered some issues approving this engagement proposal. Our team is noti…"
